Goal: Information Seeking & Learning: Learn about a topic

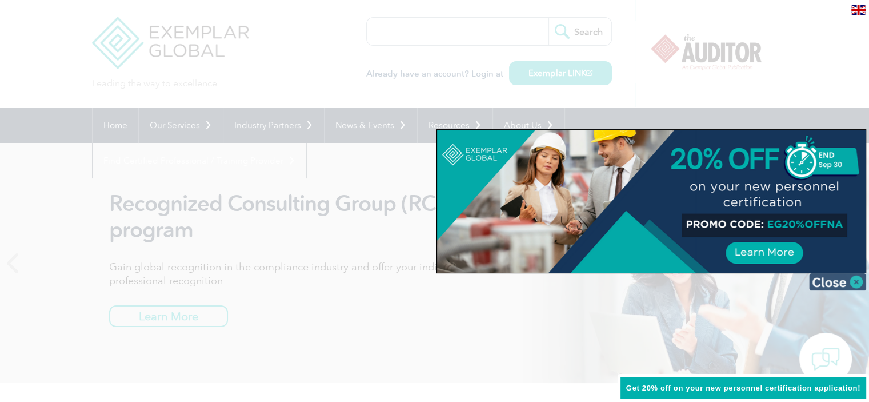
click at [822, 277] on img at bounding box center [837, 281] width 57 height 17
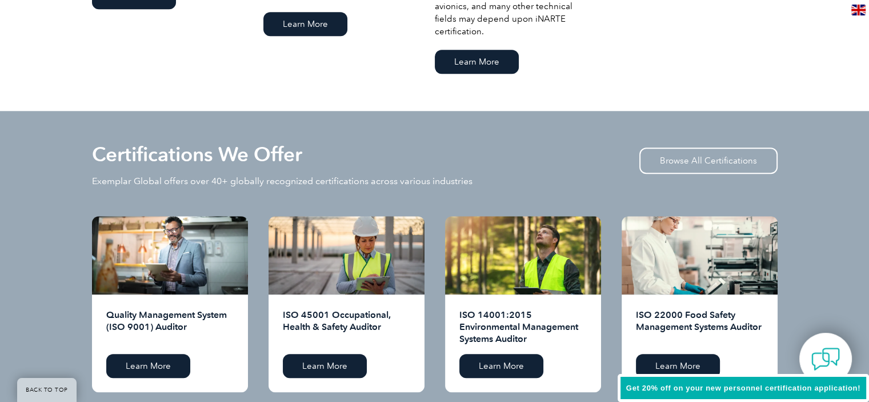
scroll to position [1143, 0]
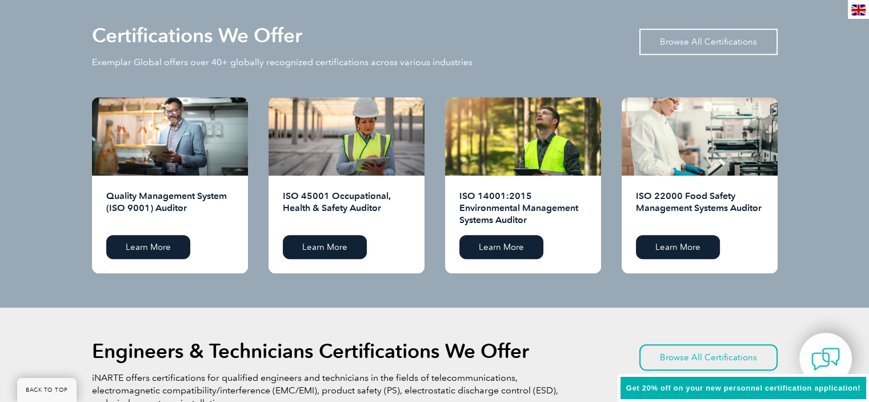
click at [736, 38] on link "Browse All Certifications" at bounding box center [709, 42] width 138 height 26
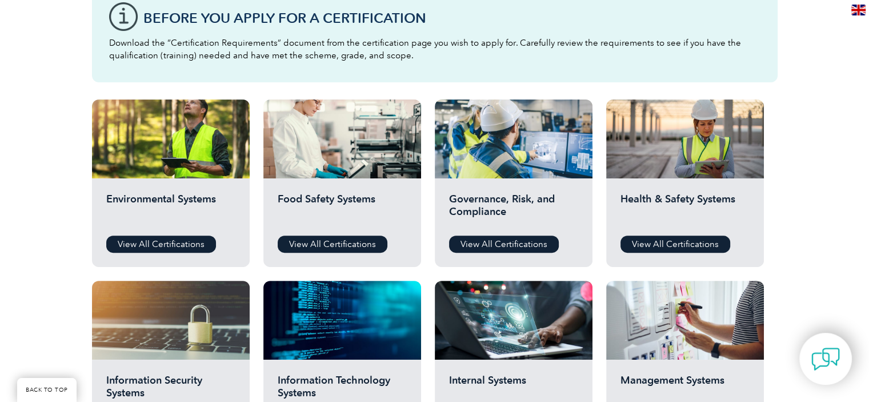
scroll to position [343, 0]
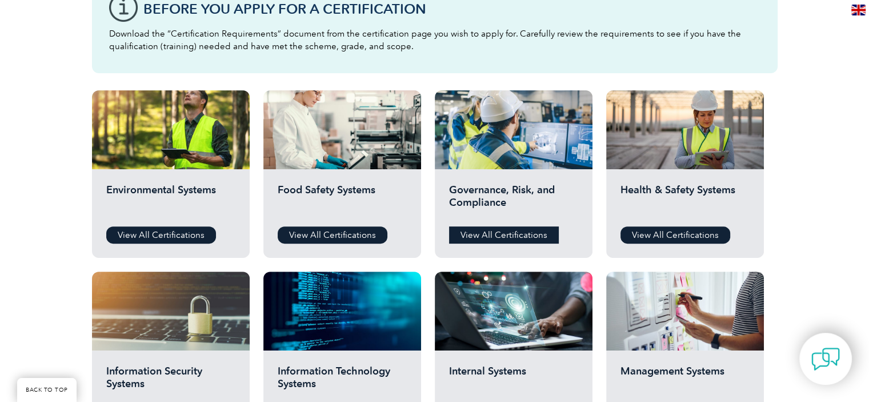
click at [508, 230] on link "View All Certifications" at bounding box center [504, 234] width 110 height 17
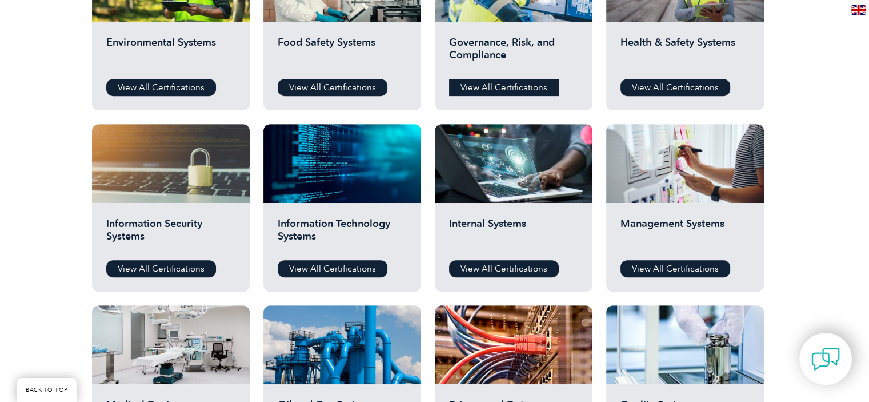
scroll to position [572, 0]
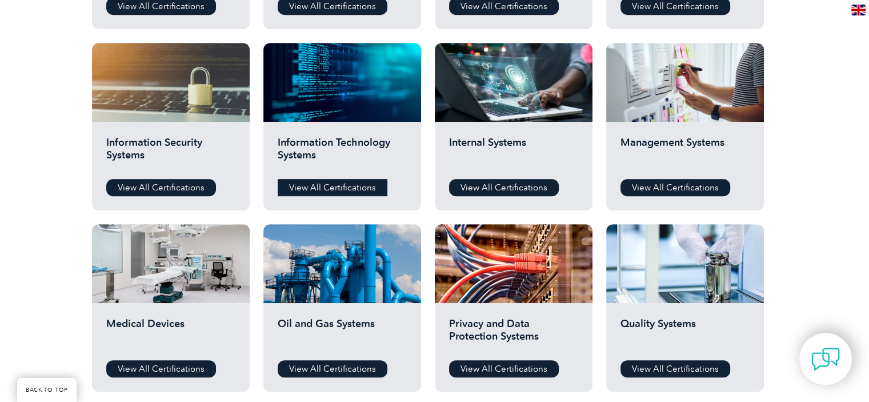
click at [370, 185] on link "View All Certifications" at bounding box center [333, 187] width 110 height 17
click at [349, 183] on link "View All Certifications" at bounding box center [333, 187] width 110 height 17
click at [181, 181] on link "View All Certifications" at bounding box center [161, 187] width 110 height 17
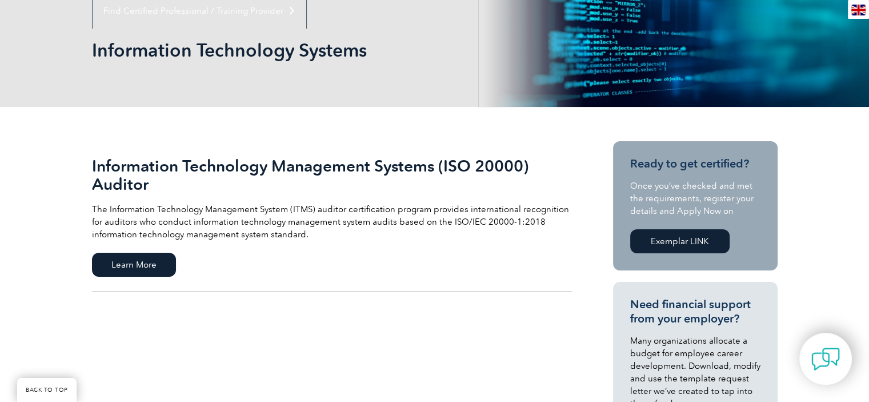
scroll to position [229, 0]
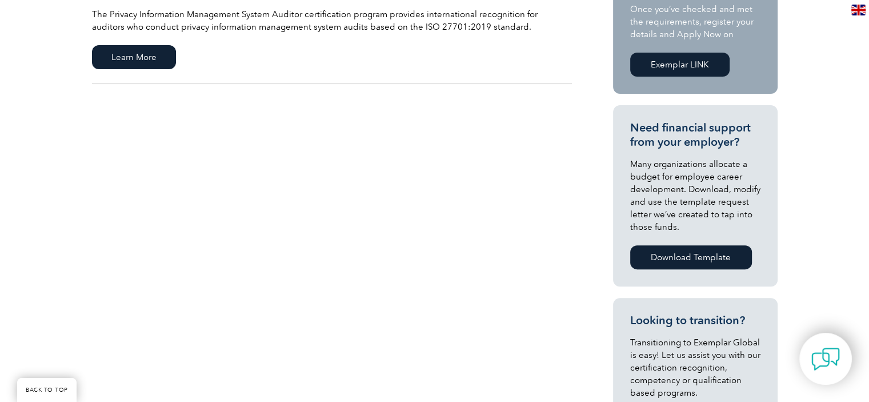
scroll to position [114, 0]
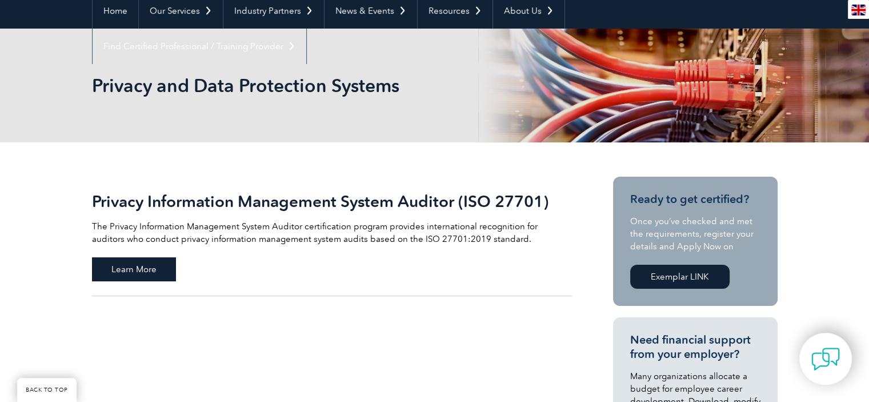
click at [146, 279] on span "Learn More" at bounding box center [134, 269] width 84 height 24
click at [147, 266] on span "Learn More" at bounding box center [134, 269] width 84 height 24
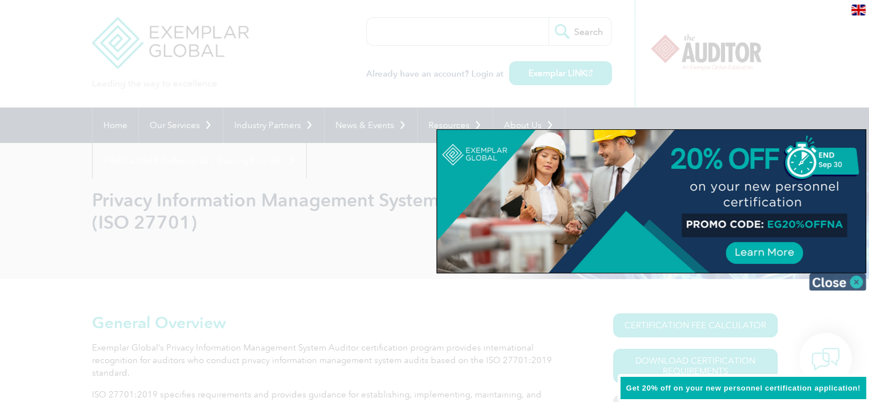
click at [835, 284] on img at bounding box center [837, 281] width 57 height 17
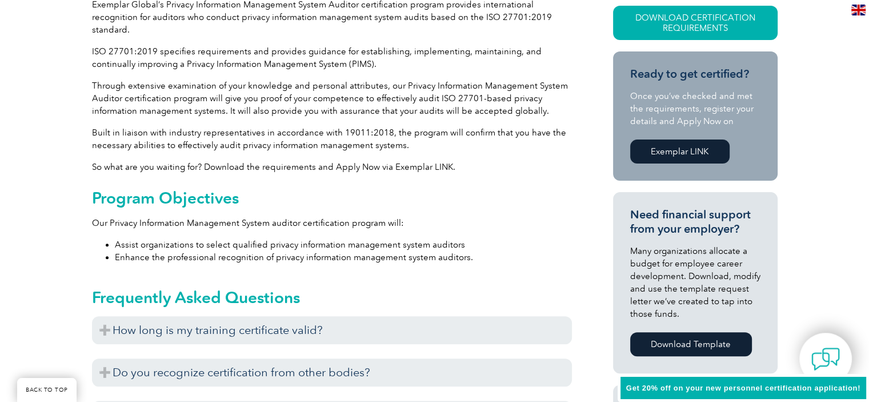
scroll to position [572, 0]
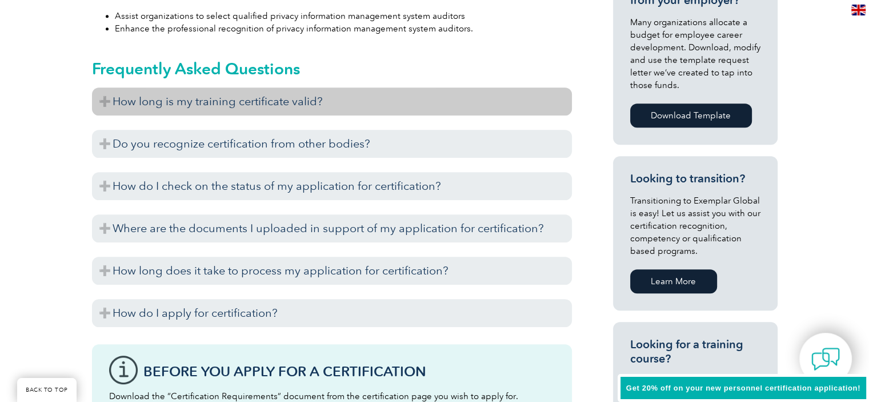
click at [327, 98] on h3 "How long is my training certificate valid?" at bounding box center [332, 101] width 480 height 28
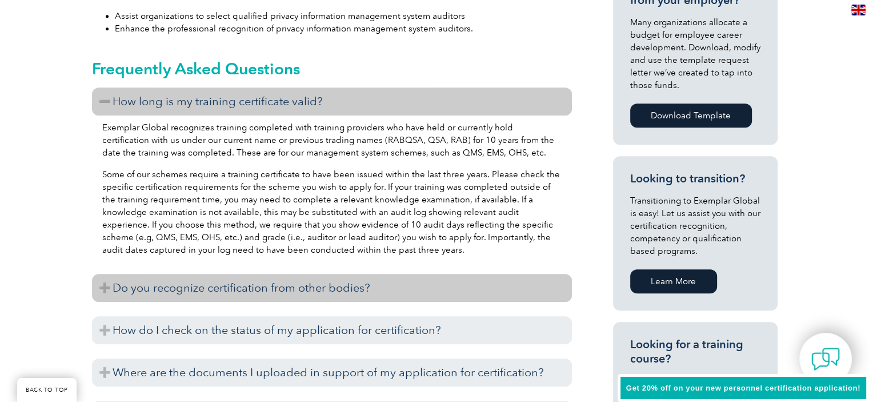
click at [320, 290] on h3 "Do you recognize certification from other bodies?" at bounding box center [332, 288] width 480 height 28
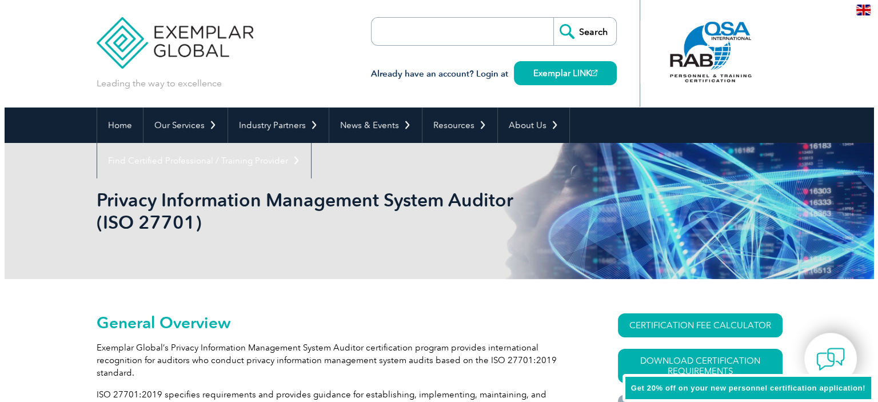
scroll to position [114, 0]
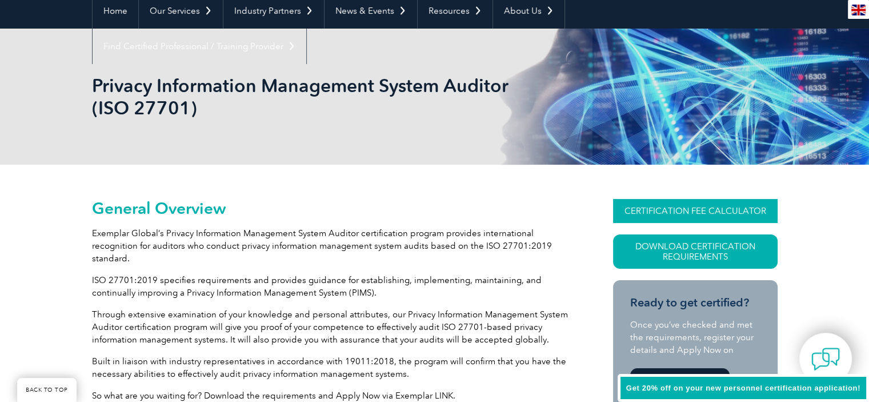
click at [687, 217] on link "CERTIFICATION FEE CALCULATOR" at bounding box center [695, 211] width 165 height 24
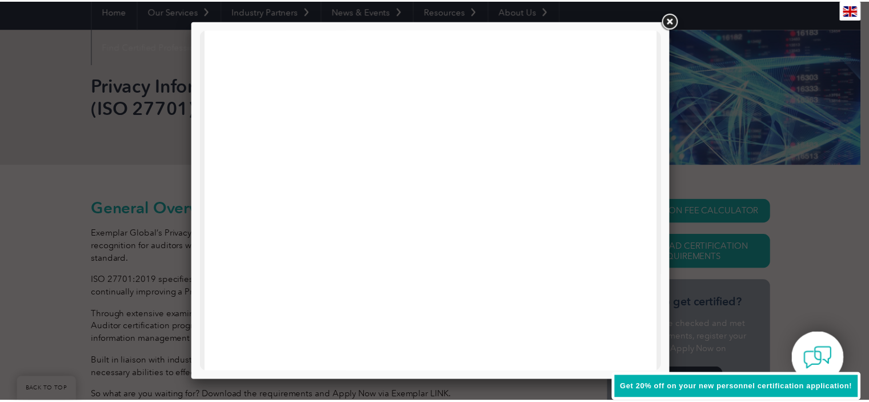
scroll to position [343, 0]
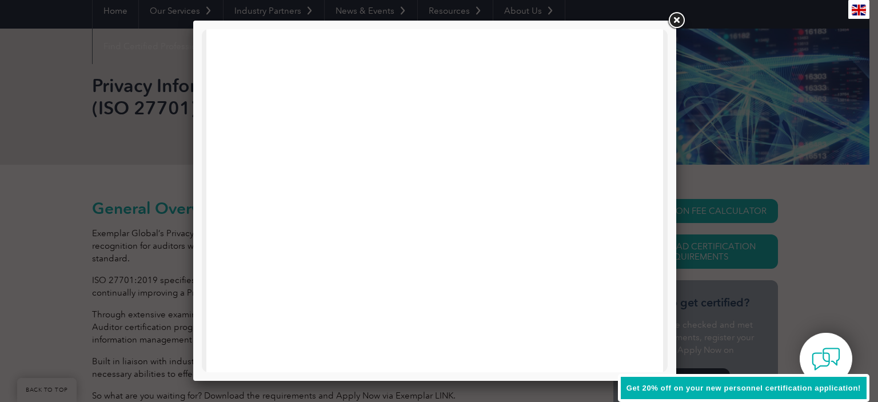
click at [670, 22] on link at bounding box center [676, 20] width 21 height 21
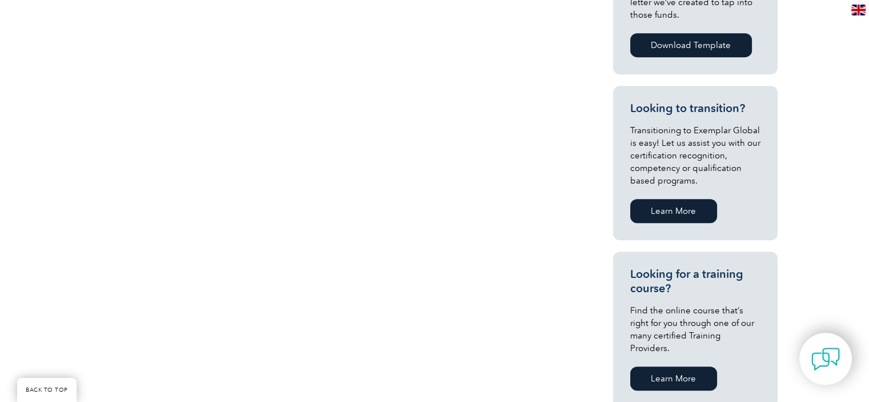
scroll to position [686, 0]
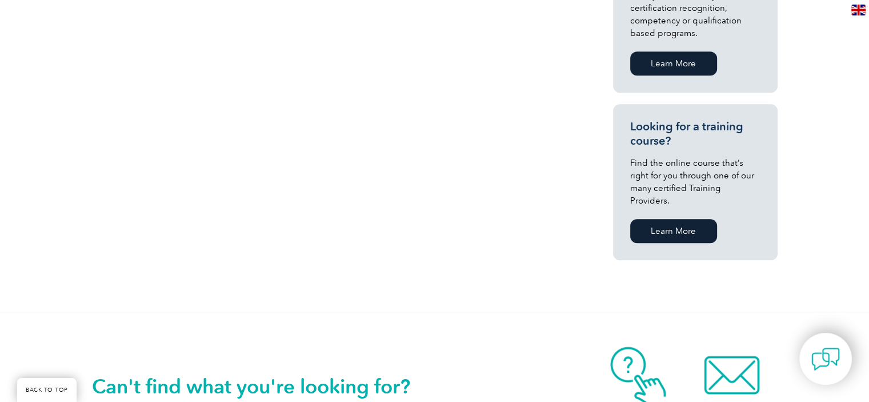
click at [707, 219] on link "Learn More" at bounding box center [673, 231] width 87 height 24
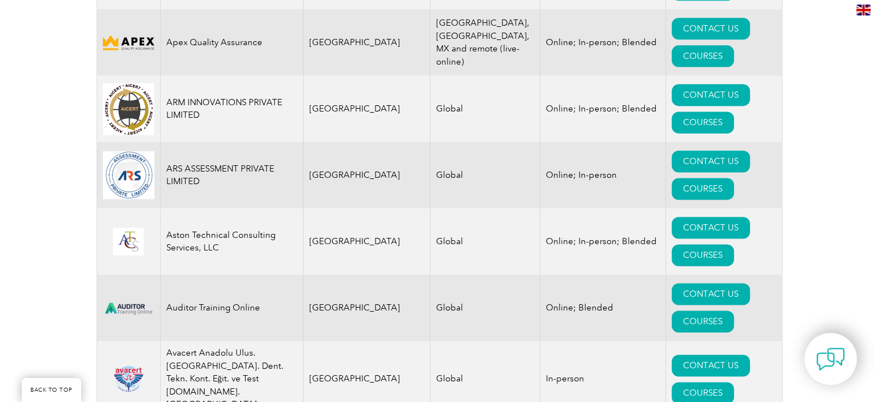
scroll to position [1600, 0]
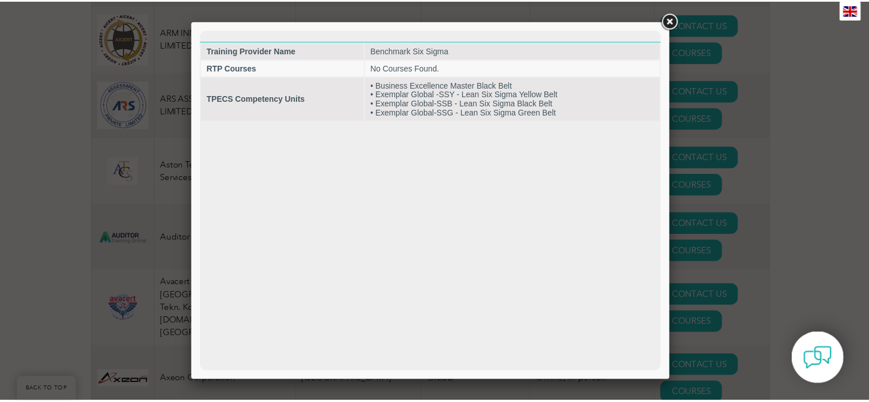
scroll to position [0, 0]
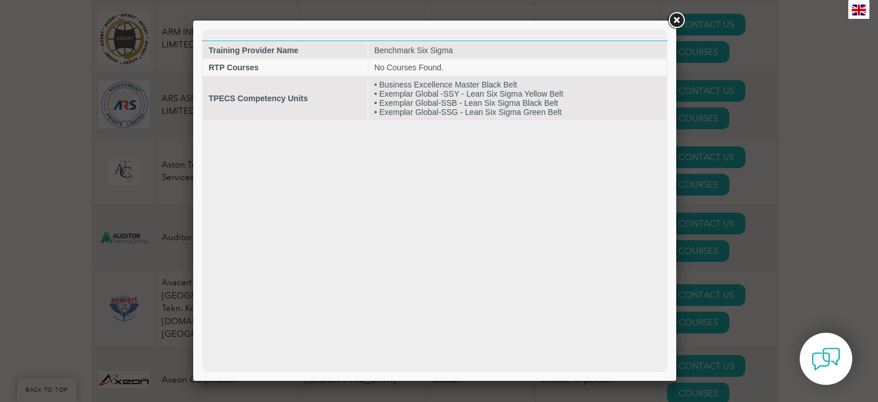
click at [676, 17] on link at bounding box center [676, 20] width 21 height 21
